Goal: Task Accomplishment & Management: Use online tool/utility

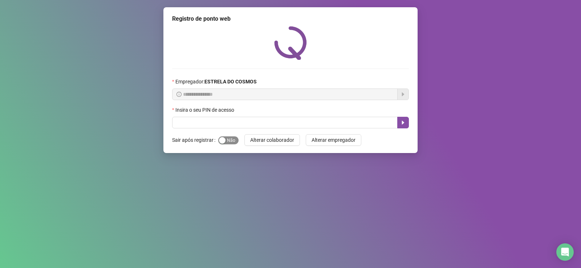
click at [230, 142] on span "Sim Não" at bounding box center [228, 141] width 20 height 8
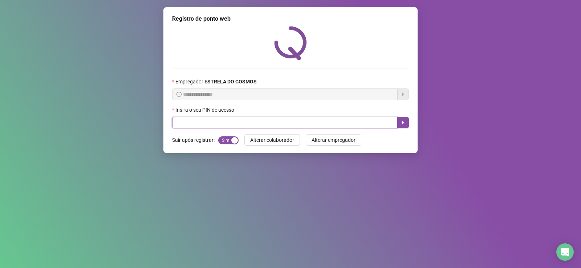
click at [230, 127] on input "text" at bounding box center [284, 123] width 225 height 12
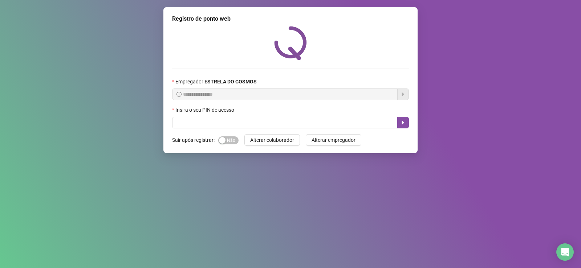
click at [235, 136] on div "Sim Não" at bounding box center [228, 140] width 20 height 8
click at [232, 140] on span "Sim Não" at bounding box center [228, 141] width 20 height 8
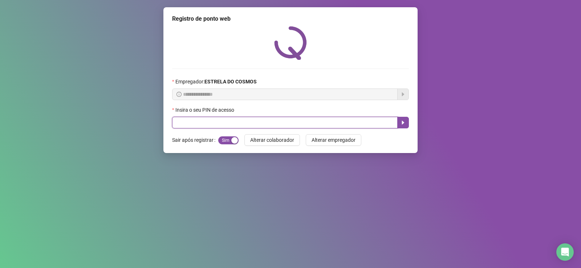
click at [232, 122] on input "text" at bounding box center [284, 123] width 225 height 12
type input "*****"
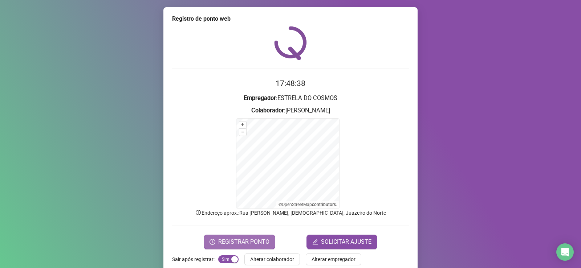
click at [245, 245] on span "REGISTRAR PONTO" at bounding box center [243, 242] width 51 height 9
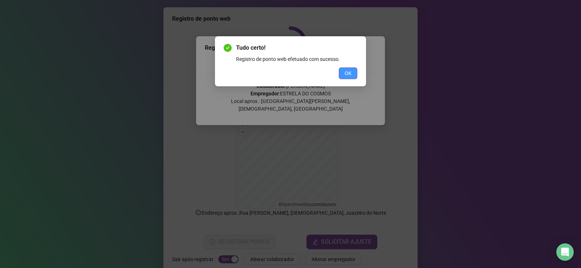
click at [342, 73] on button "OK" at bounding box center [348, 74] width 19 height 12
